Goal: Information Seeking & Learning: Learn about a topic

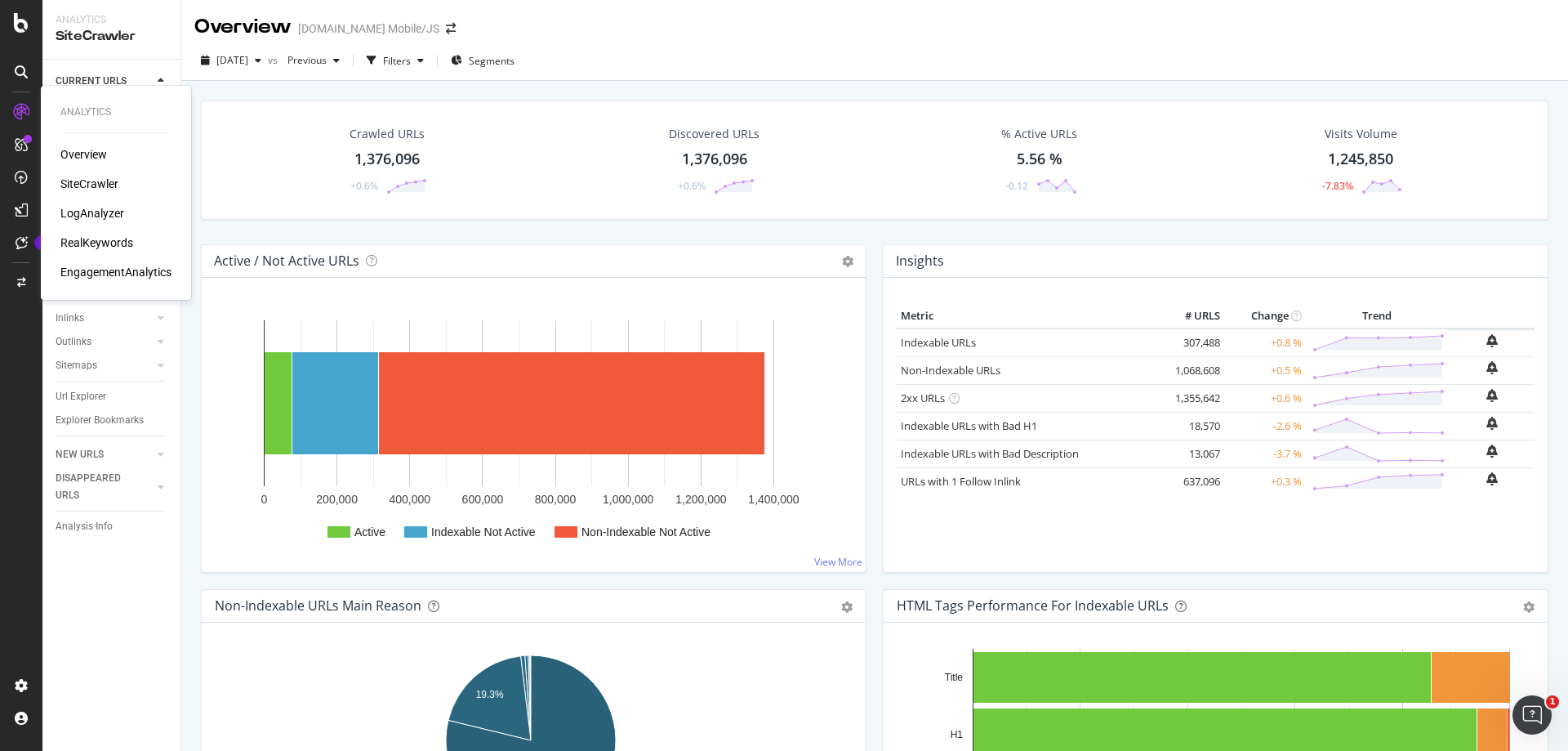
click at [99, 238] on div "RealKeywords" at bounding box center [96, 242] width 73 height 16
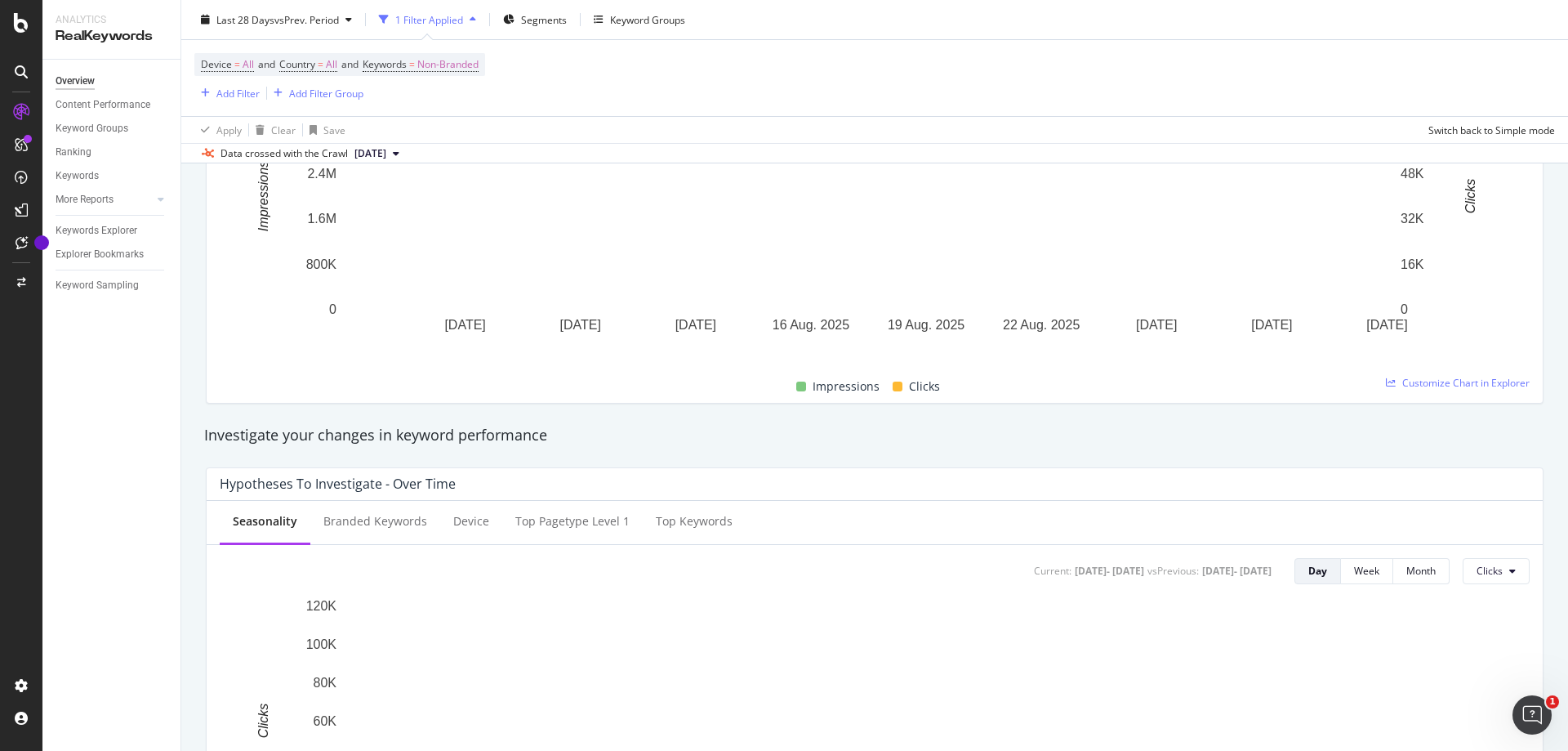
scroll to position [82, 0]
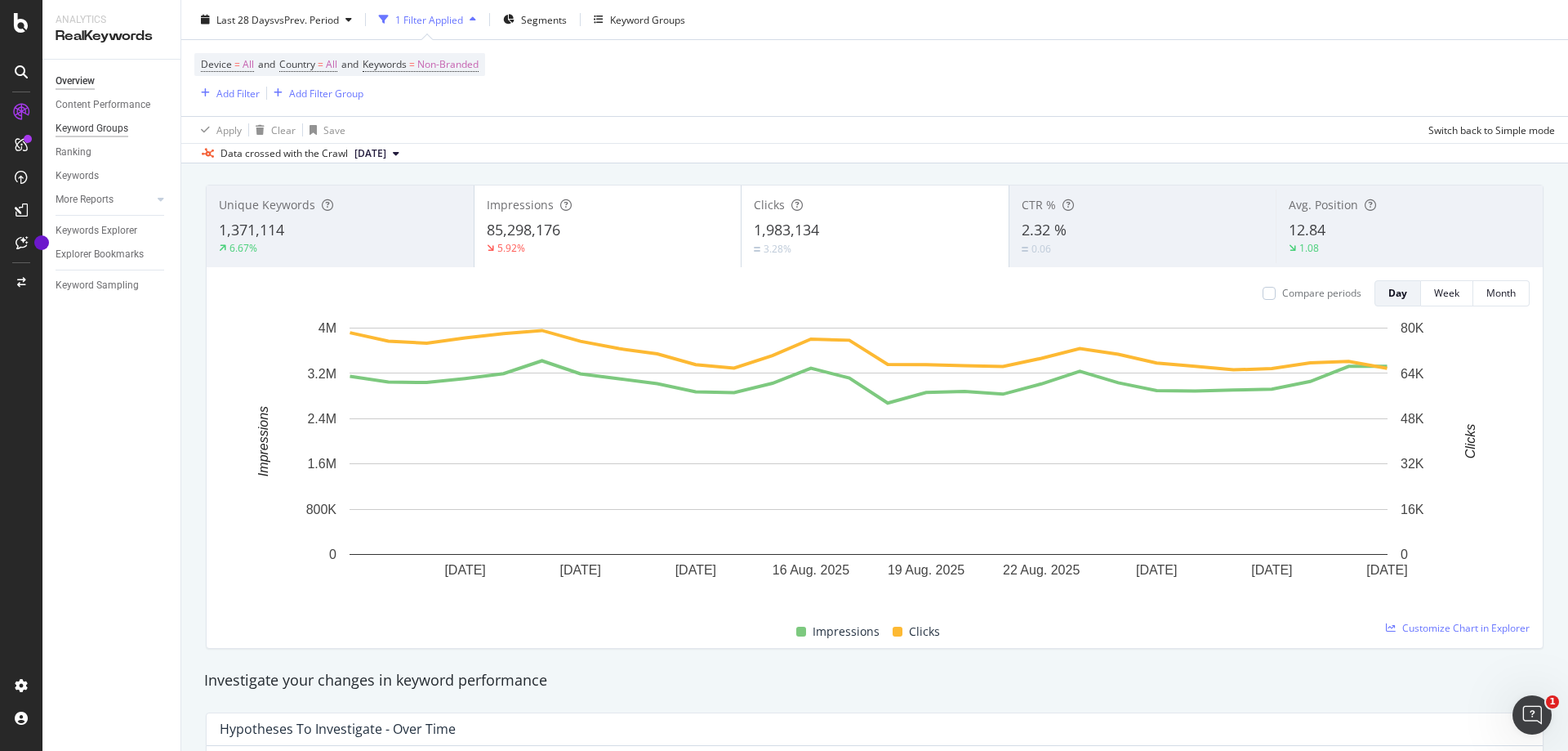
click at [103, 133] on div "Keyword Groups" at bounding box center [92, 129] width 73 height 17
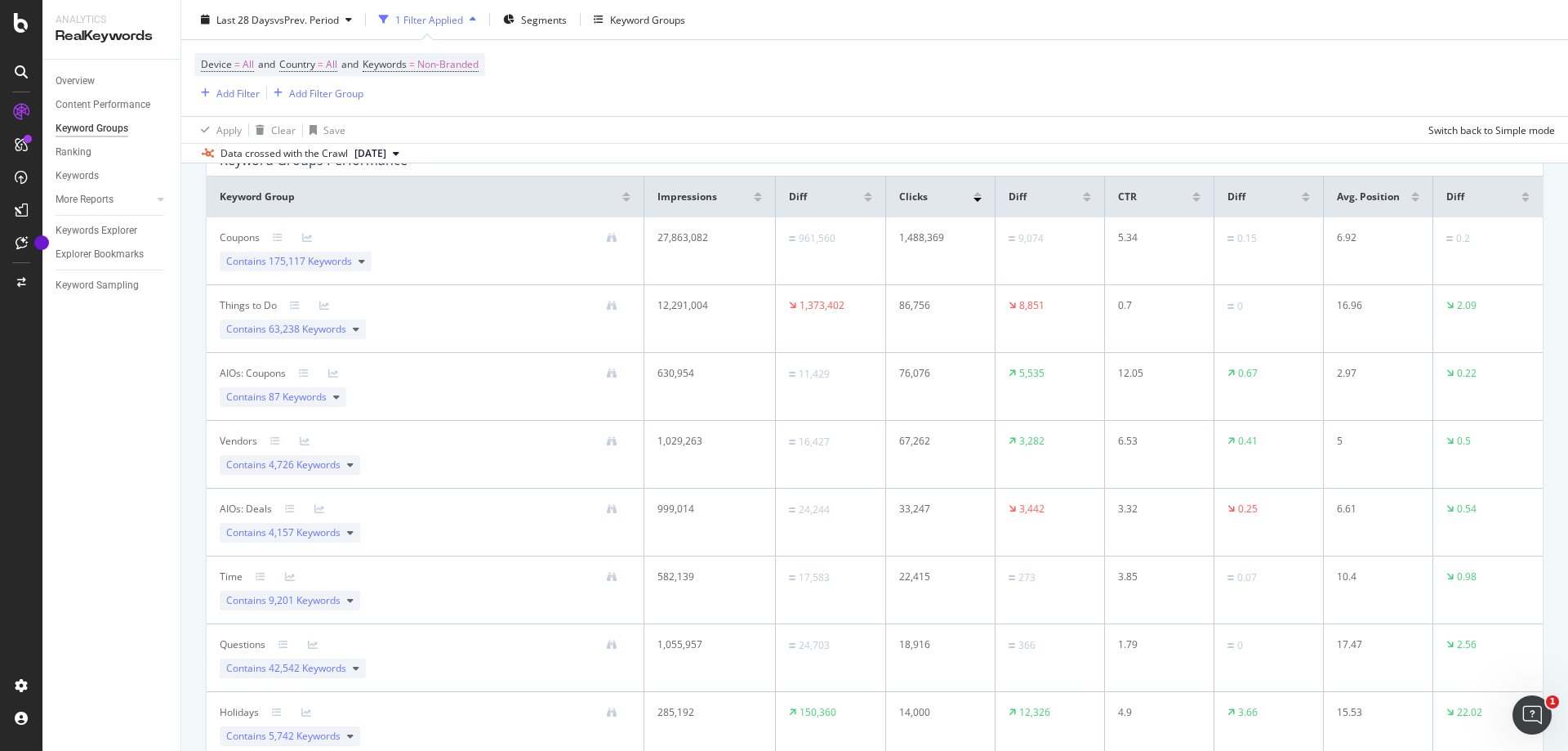
scroll to position [163, 0]
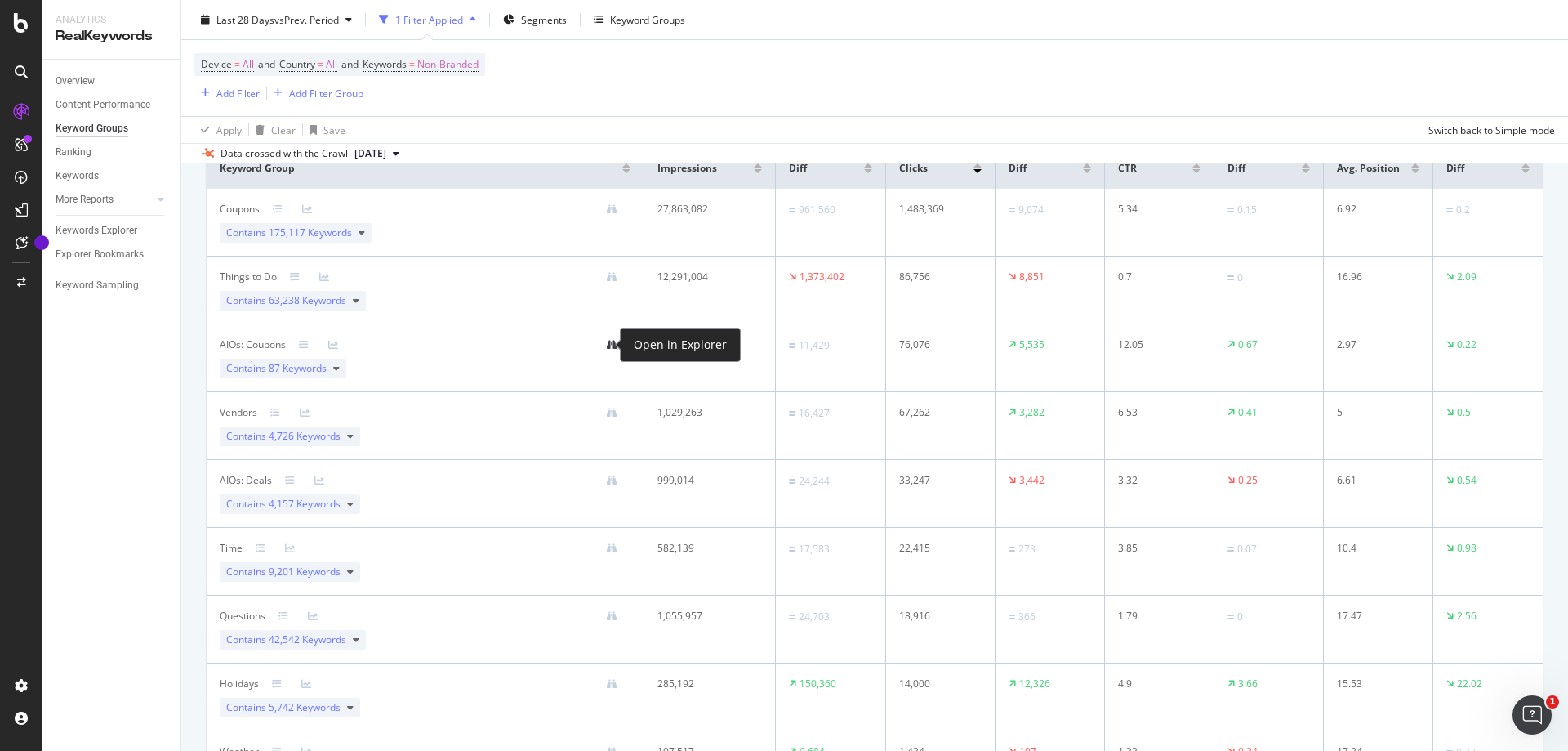
click at [607, 346] on icon at bounding box center [612, 345] width 10 height 10
